Goal: Task Accomplishment & Management: Complete application form

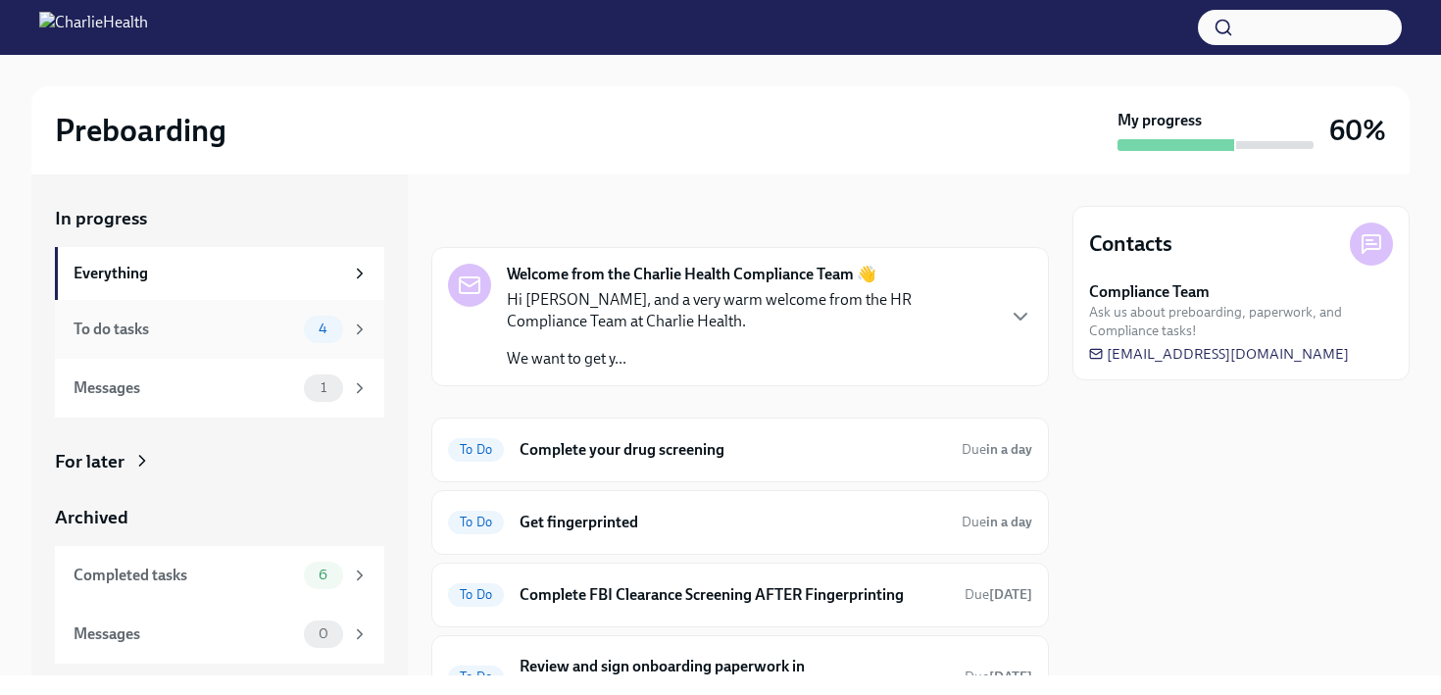
click at [273, 324] on div "To do tasks" at bounding box center [185, 330] width 223 height 22
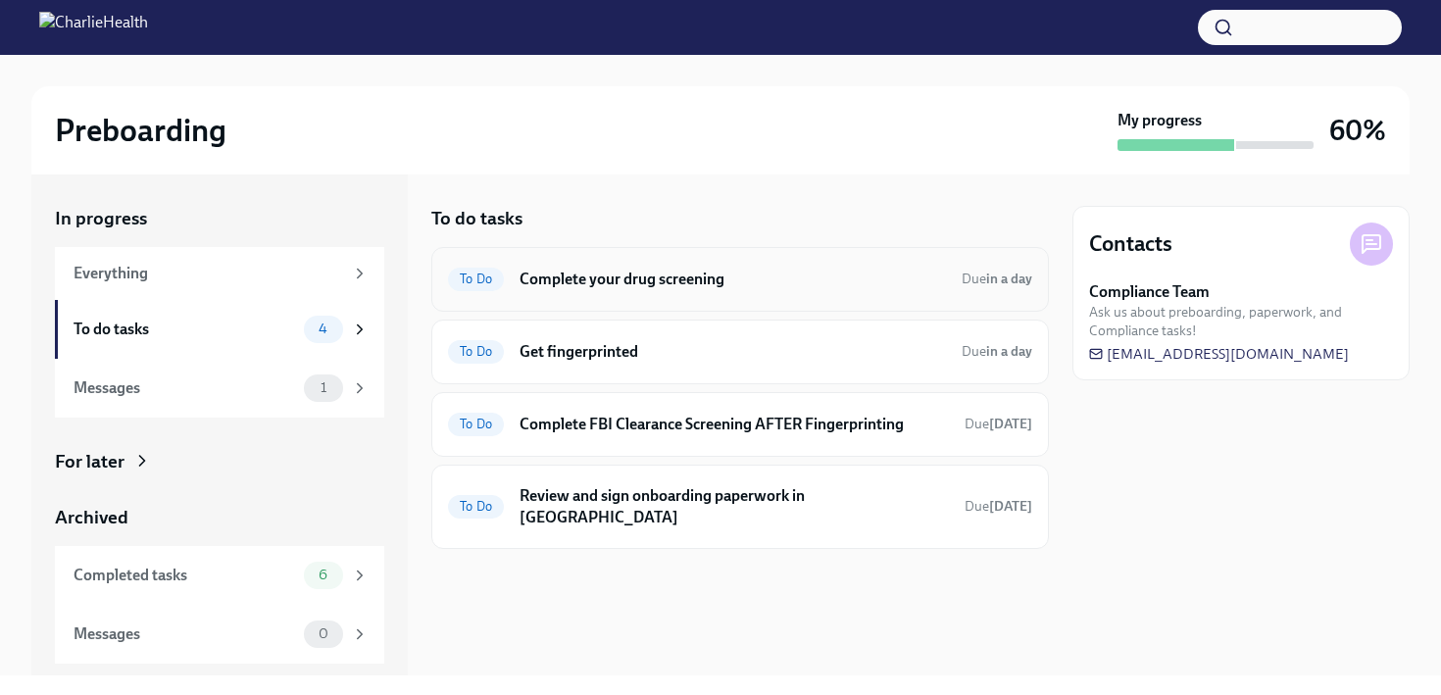
click at [674, 290] on div "To Do Complete your drug screening Due in a day" at bounding box center [740, 279] width 584 height 31
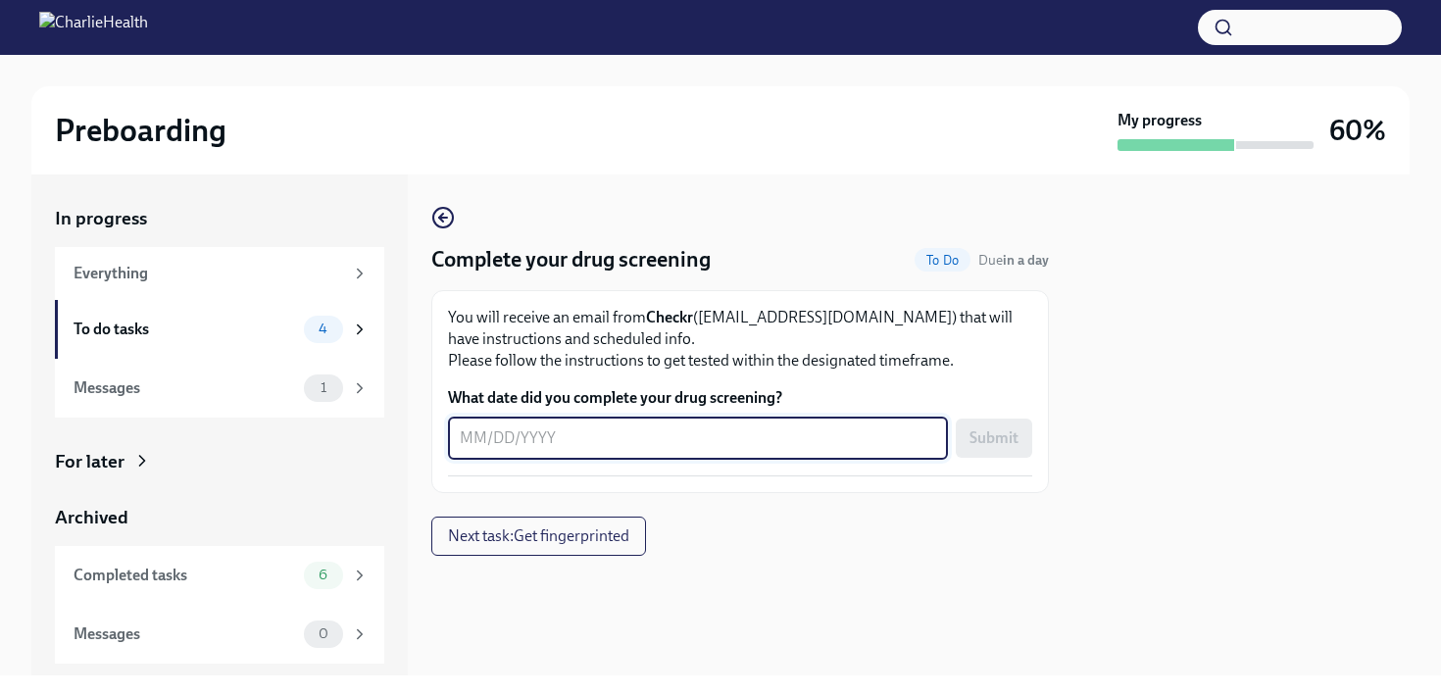
click at [561, 438] on textarea "What date did you complete your drug screening?" at bounding box center [698, 438] width 476 height 24
type textarea "[DATE]"
click at [979, 434] on span "Submit" at bounding box center [994, 438] width 49 height 20
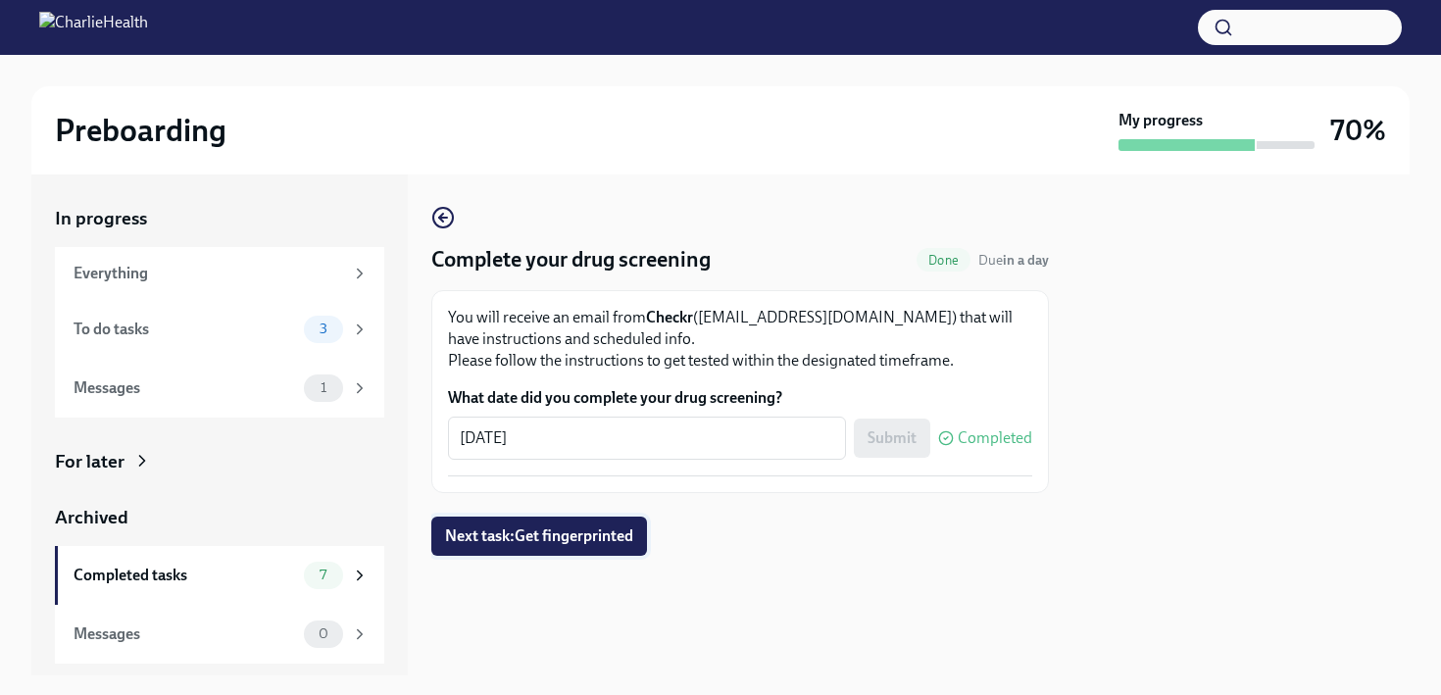
click at [532, 544] on span "Next task : Get fingerprinted" at bounding box center [539, 536] width 188 height 20
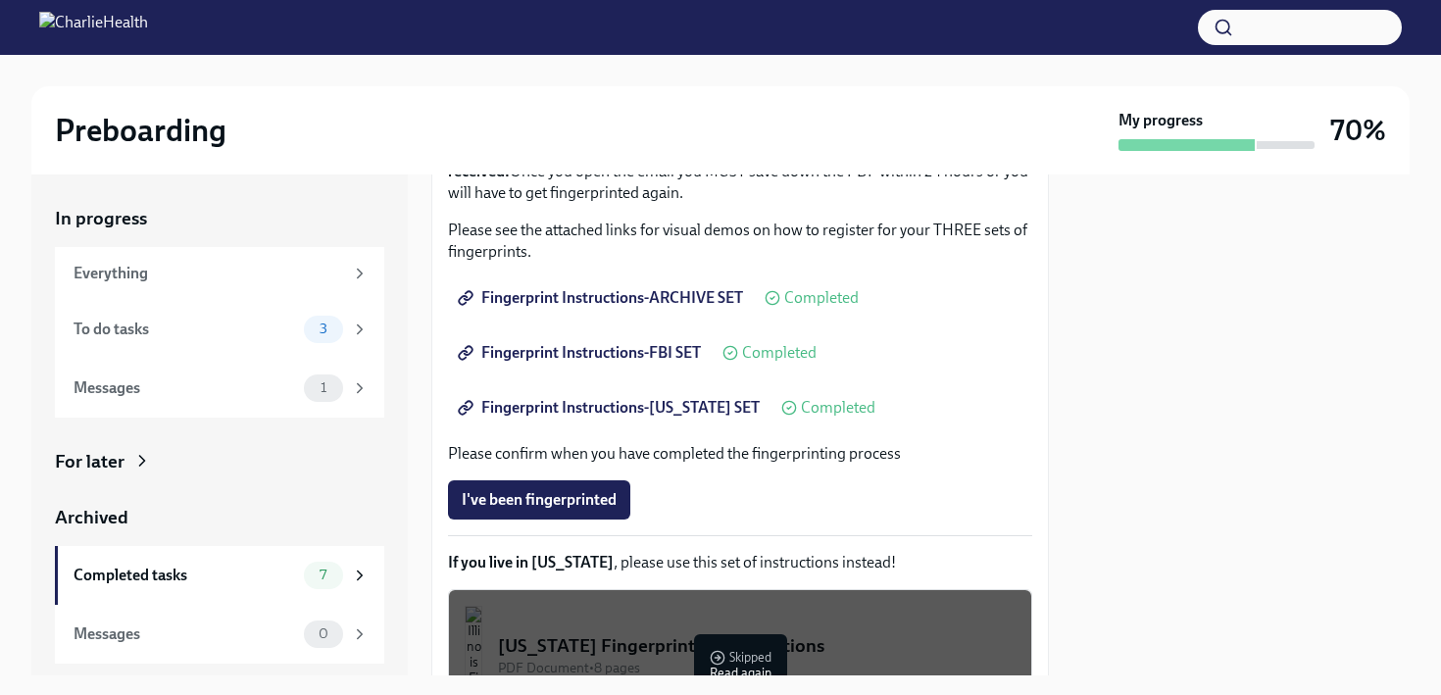
scroll to position [311, 0]
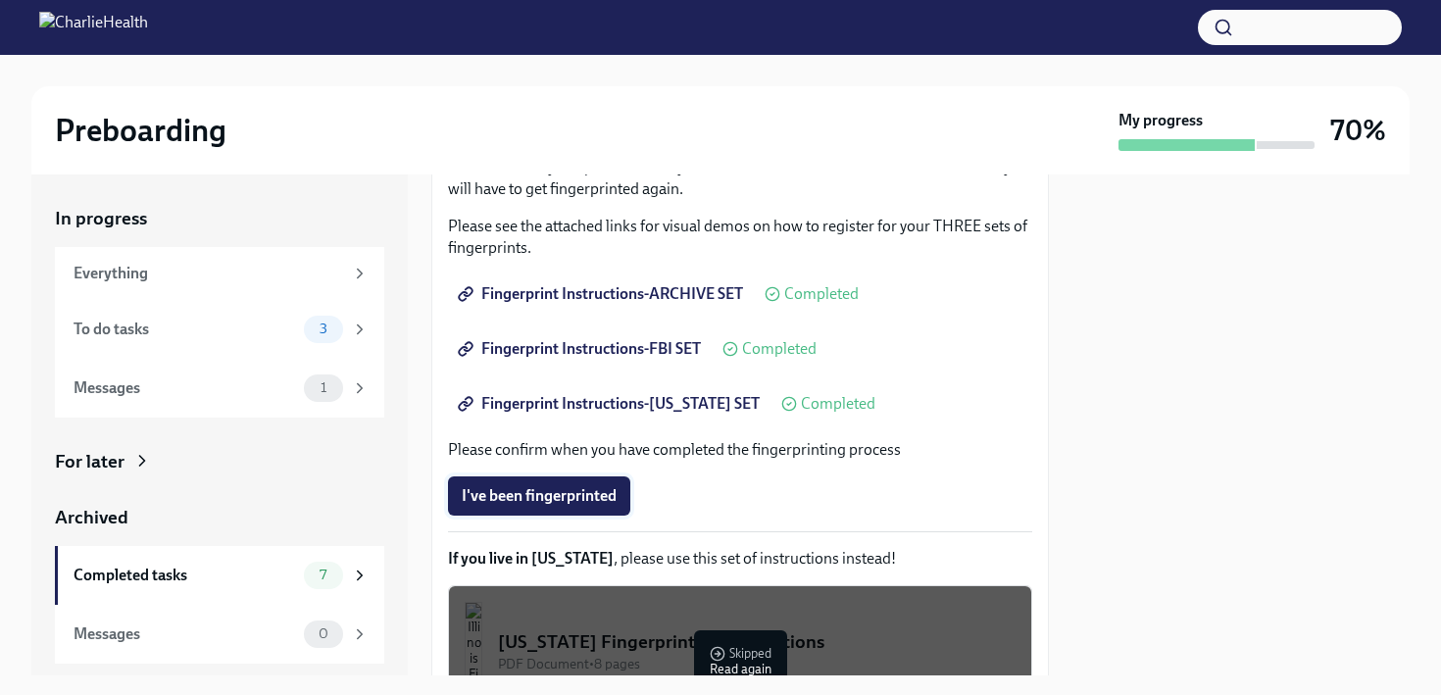
click at [566, 503] on span "I've been fingerprinted" at bounding box center [539, 496] width 155 height 20
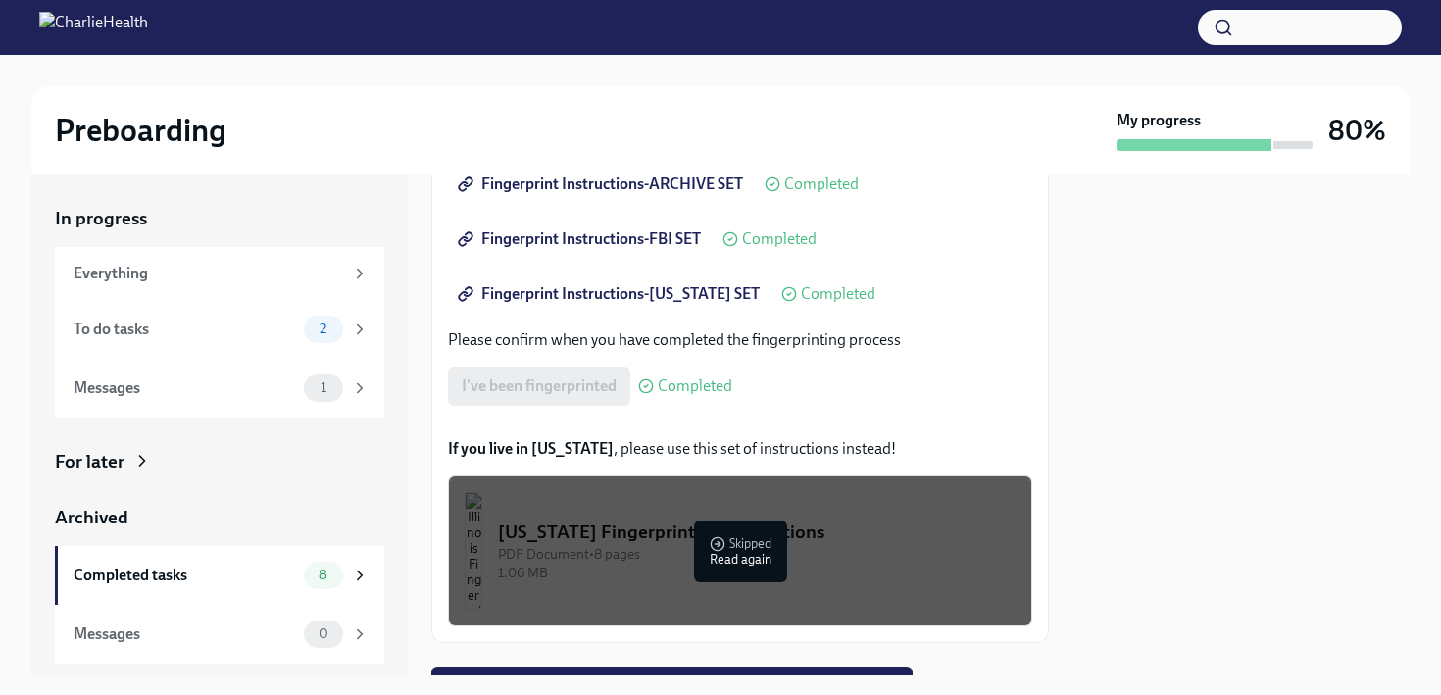
scroll to position [514, 0]
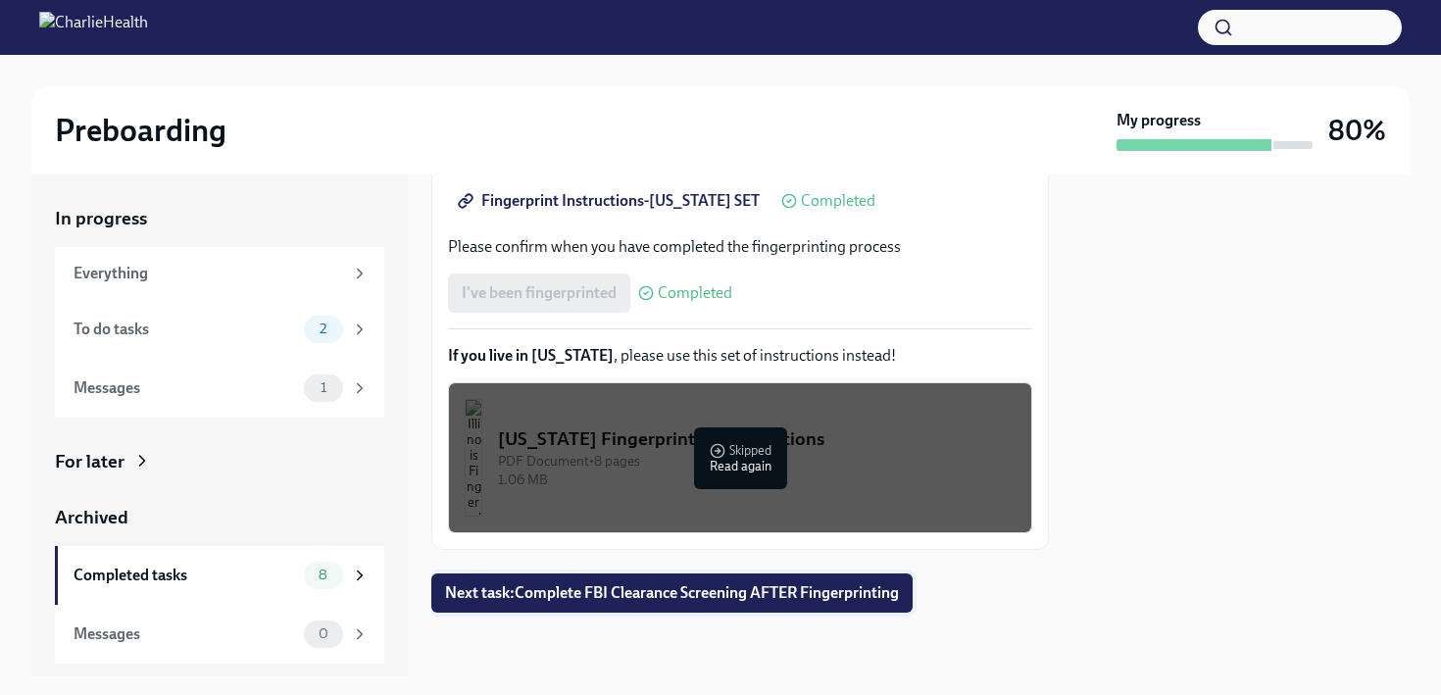
click at [648, 596] on span "Next task : Complete FBI Clearance Screening AFTER Fingerprinting" at bounding box center [672, 593] width 454 height 20
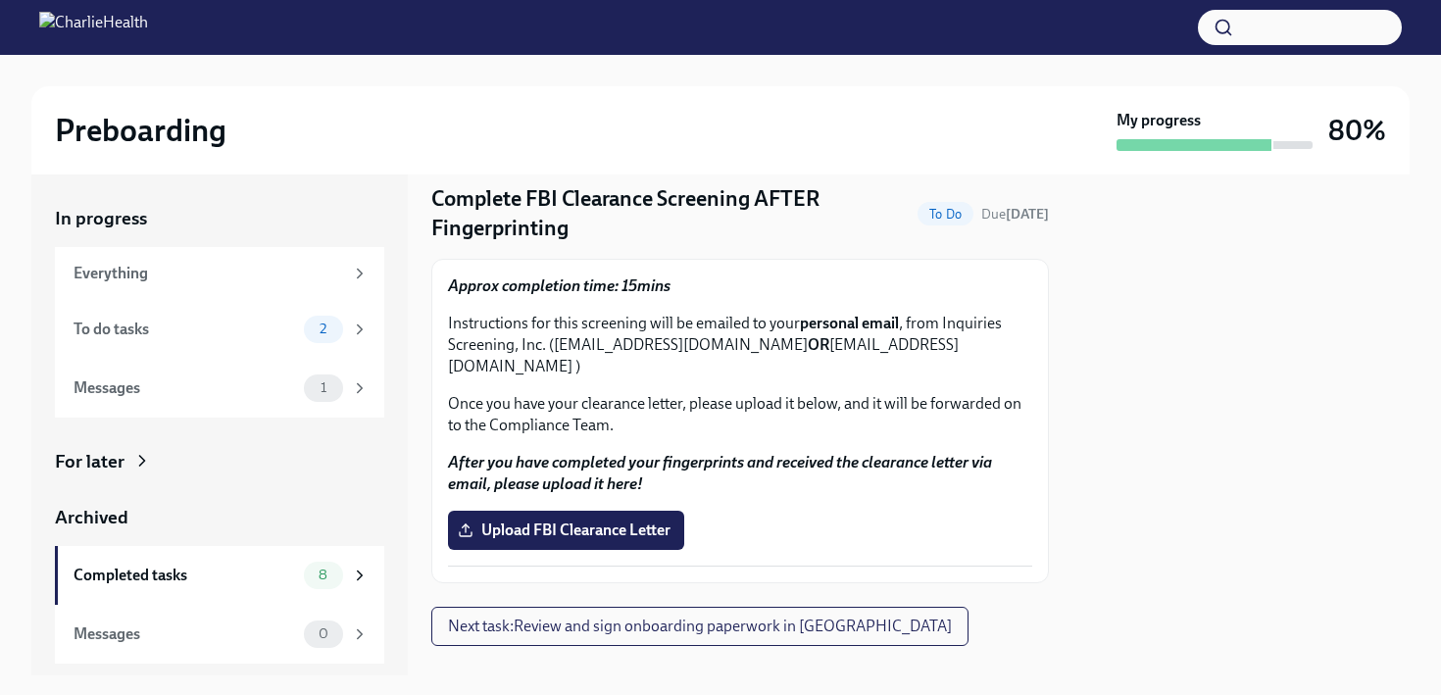
scroll to position [73, 0]
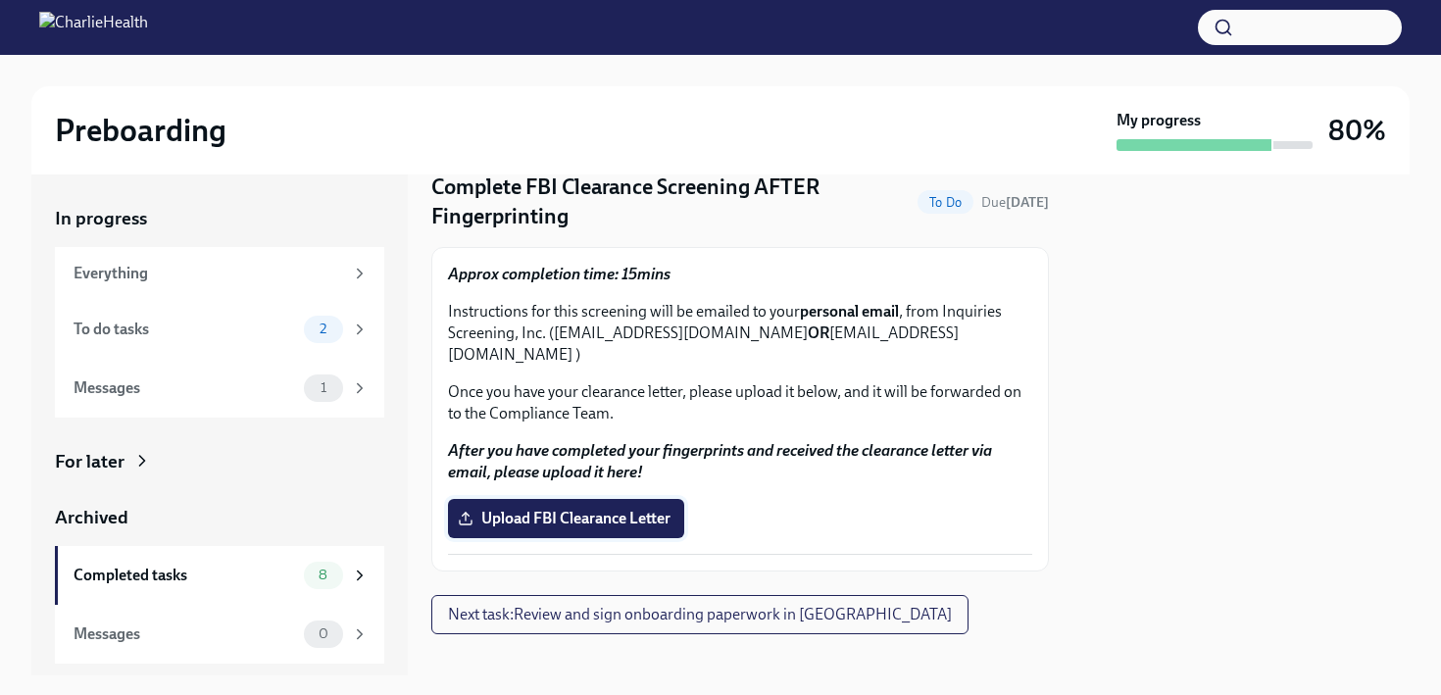
click at [580, 509] on span "Upload FBI Clearance Letter" at bounding box center [566, 519] width 209 height 20
click at [0, 0] on input "Upload FBI Clearance Letter" at bounding box center [0, 0] width 0 height 0
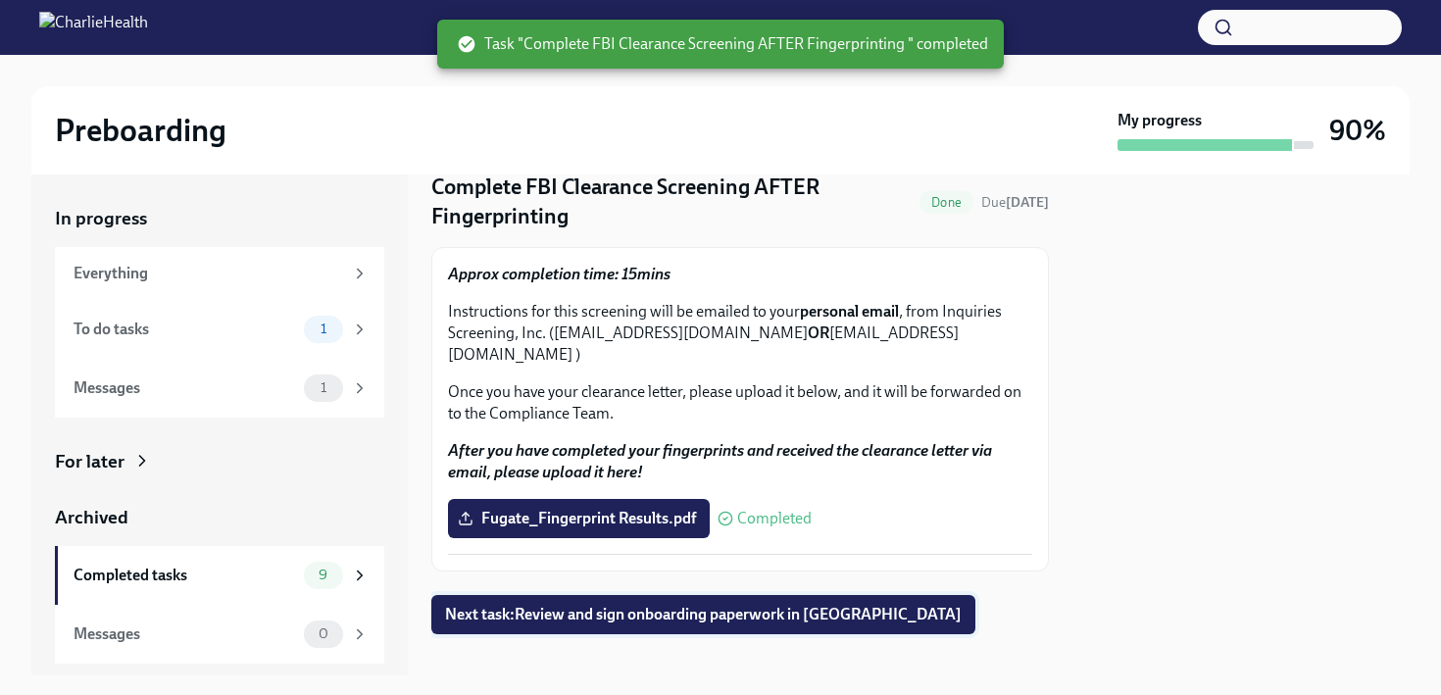
click at [778, 605] on span "Next task : Review and sign onboarding paperwork in [GEOGRAPHIC_DATA]" at bounding box center [703, 615] width 517 height 20
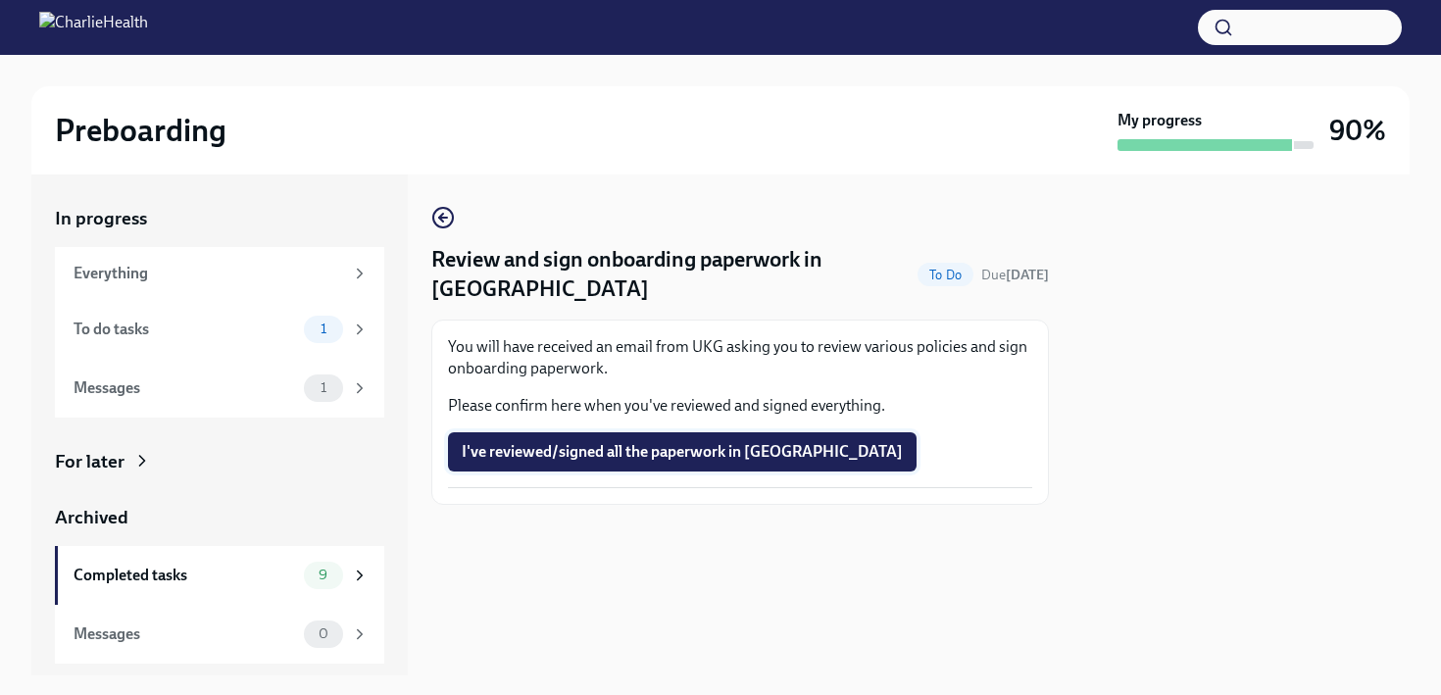
click at [621, 442] on span "I've reviewed/signed all the paperwork in [GEOGRAPHIC_DATA]" at bounding box center [682, 452] width 441 height 20
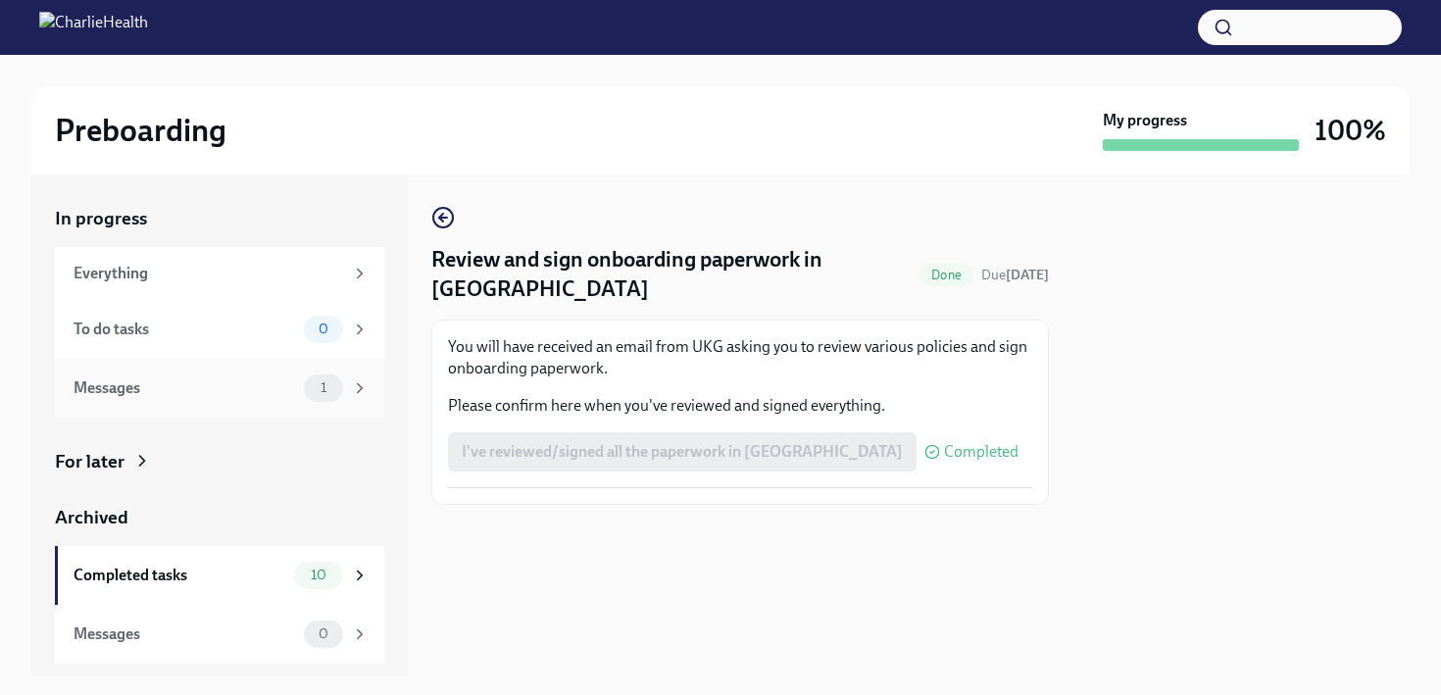
click at [348, 386] on div "1" at bounding box center [336, 388] width 65 height 27
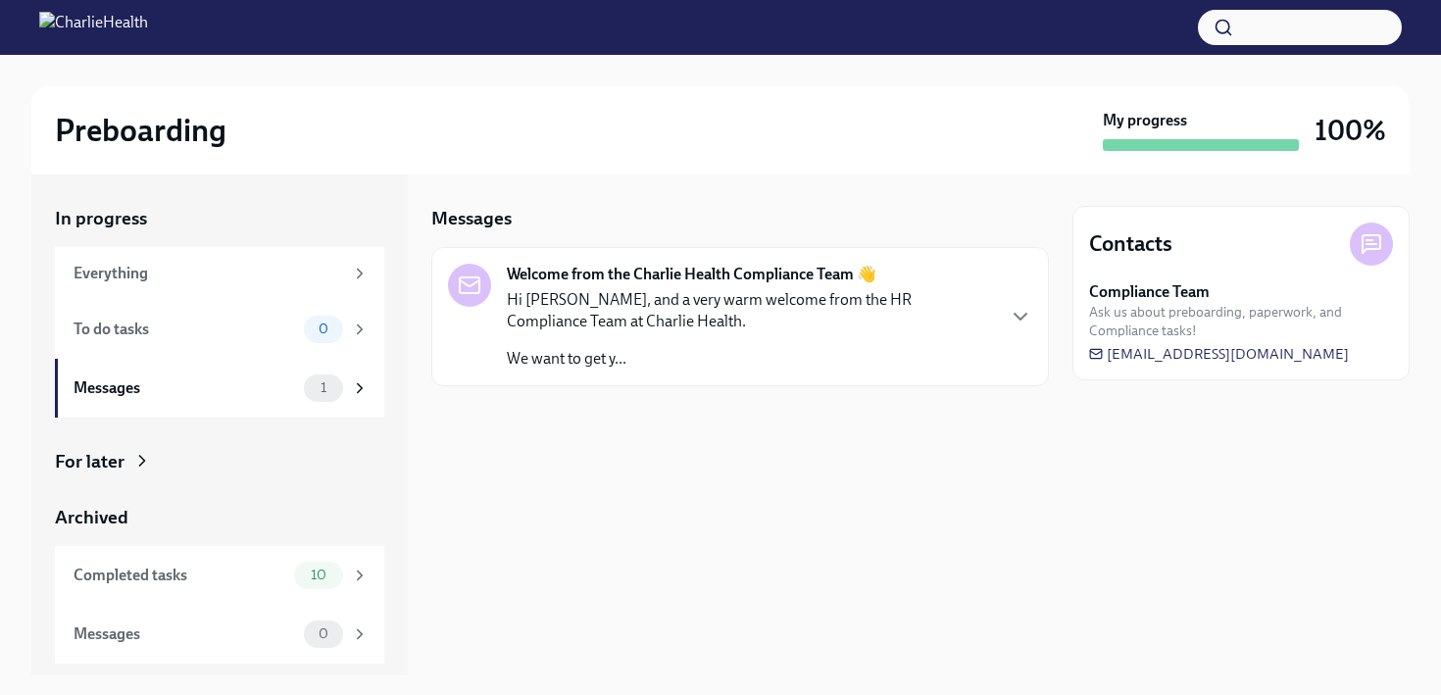
click at [898, 351] on p "We want to get y..." at bounding box center [750, 359] width 486 height 22
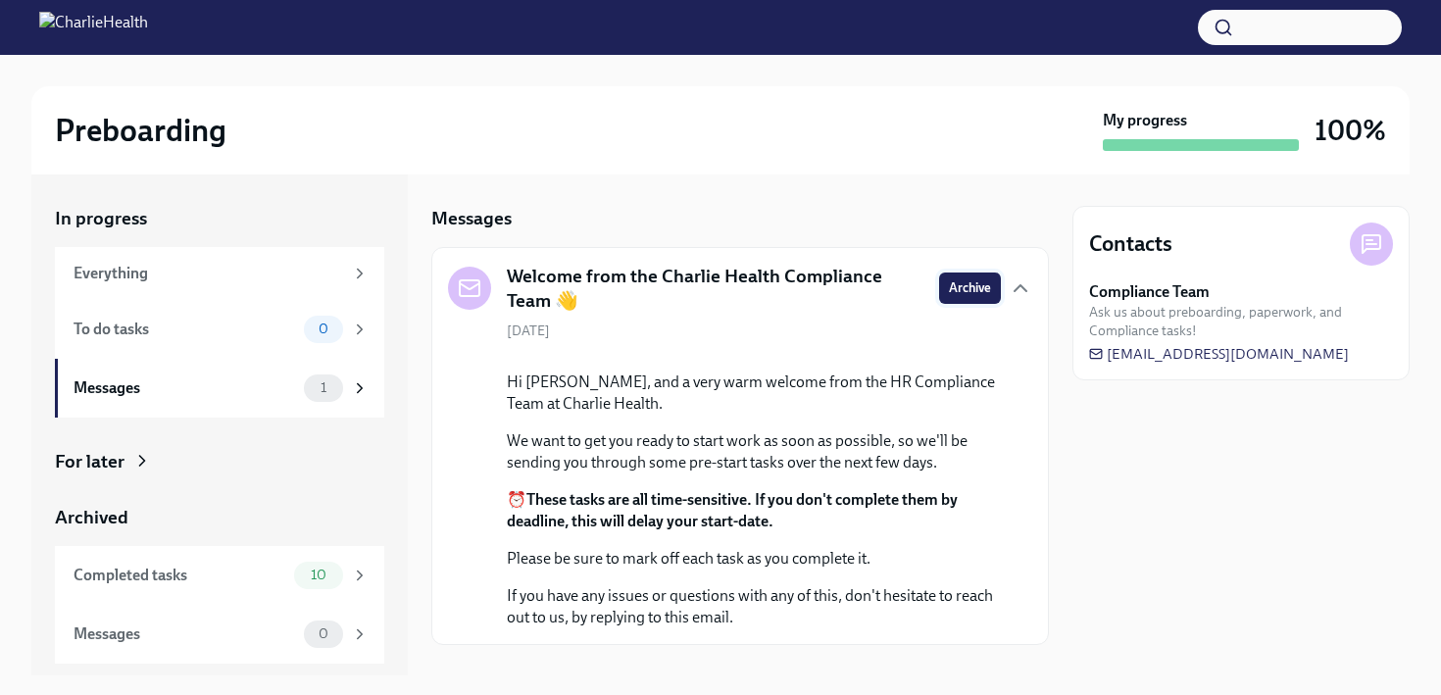
click at [986, 290] on span "Archive" at bounding box center [970, 288] width 42 height 20
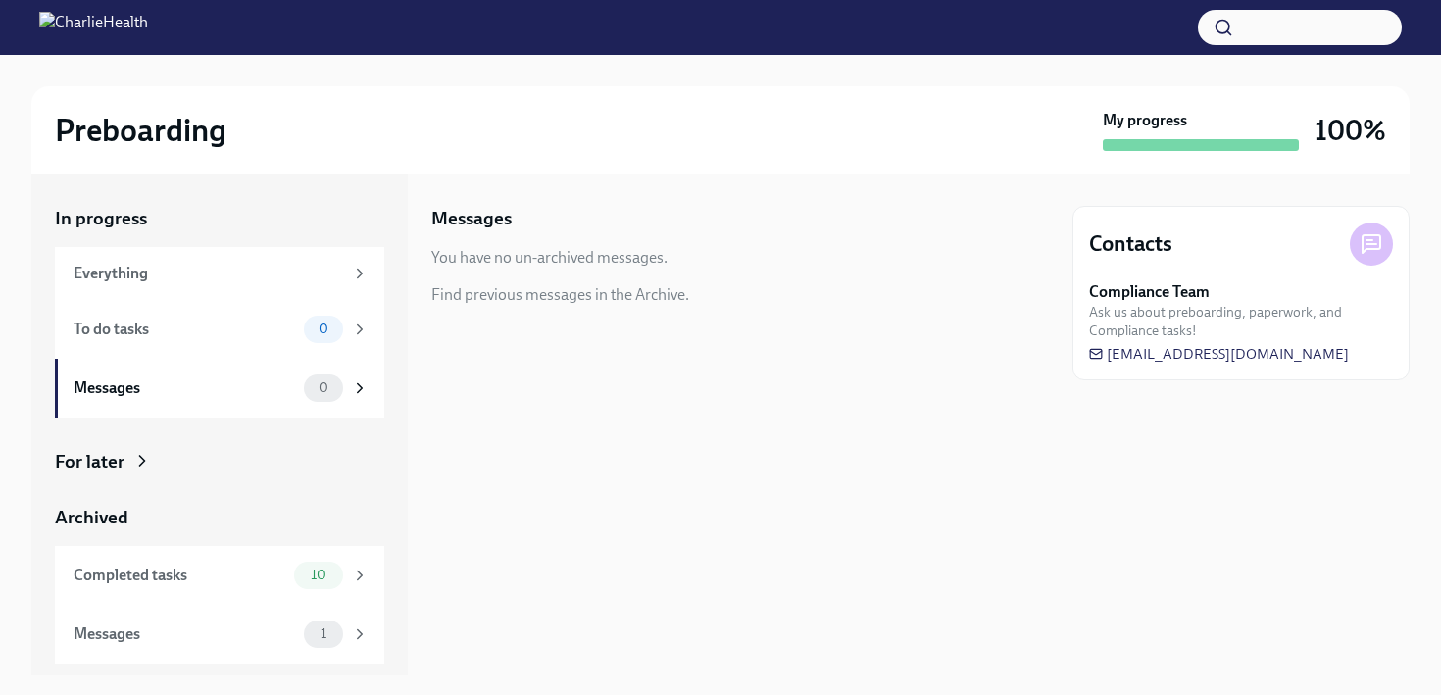
click at [148, 30] on img at bounding box center [93, 27] width 109 height 31
